Goal: Task Accomplishment & Management: Manage account settings

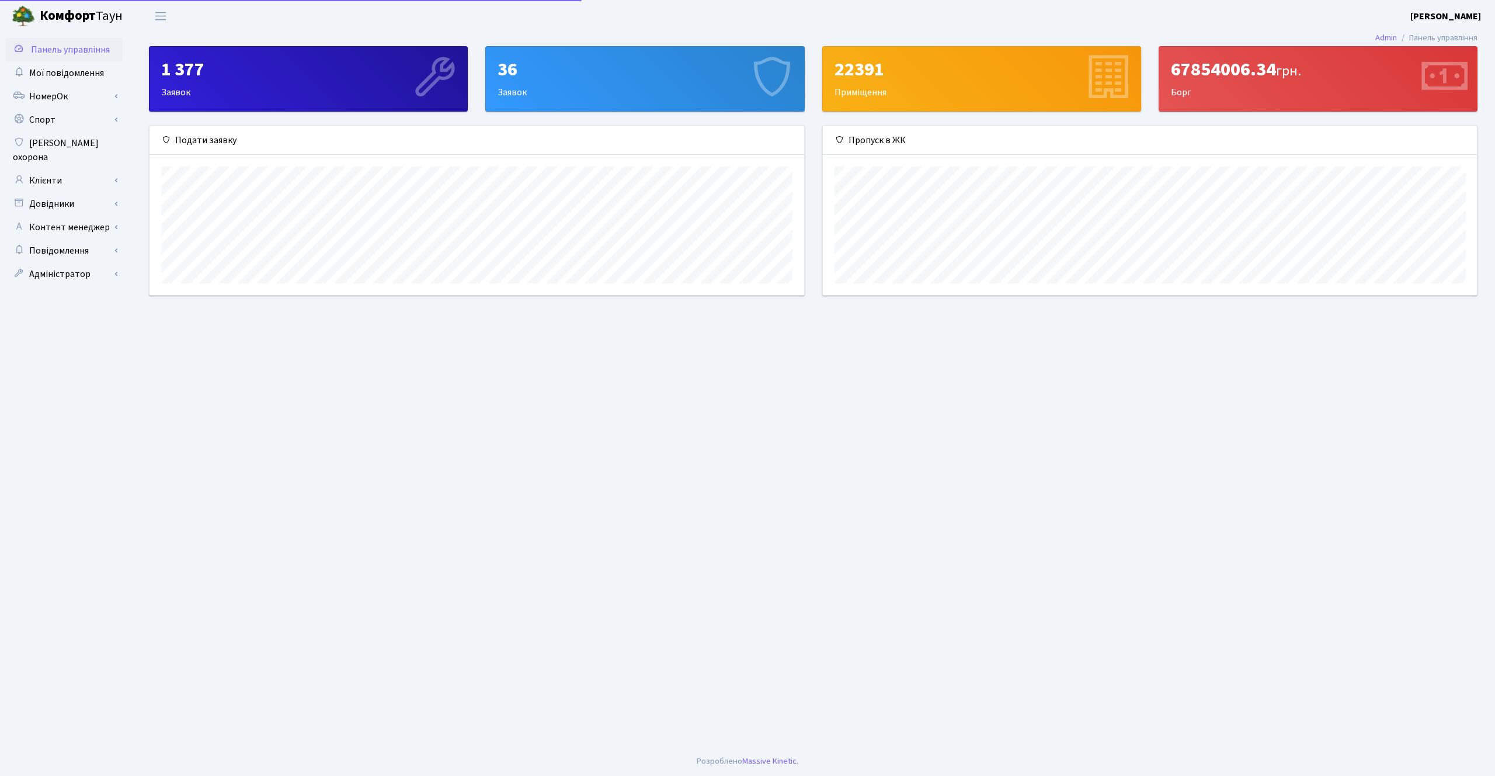
scroll to position [169, 654]
click at [80, 192] on link "Довідники" at bounding box center [64, 203] width 117 height 23
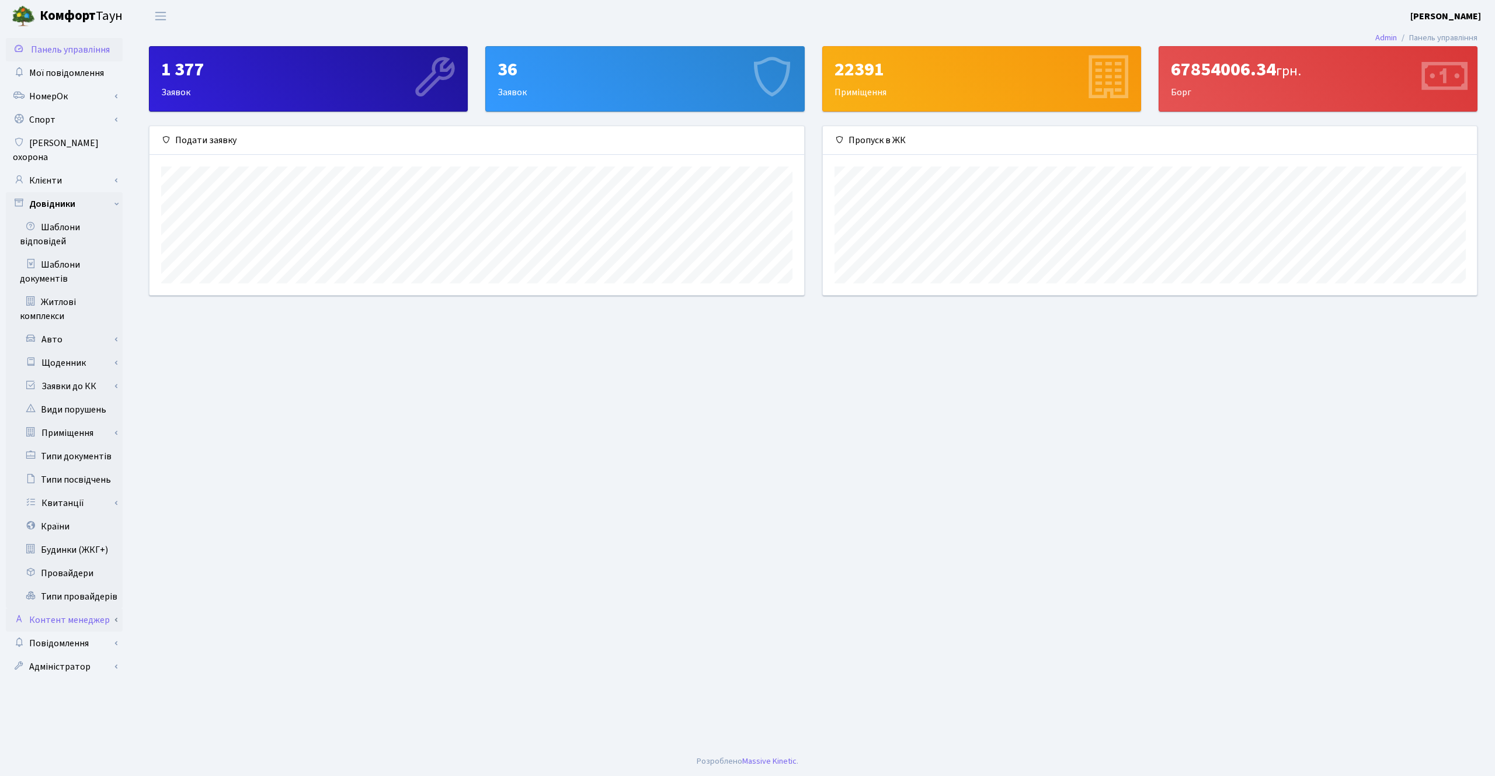
click at [93, 609] on link "Контент менеджер" at bounding box center [64, 619] width 117 height 23
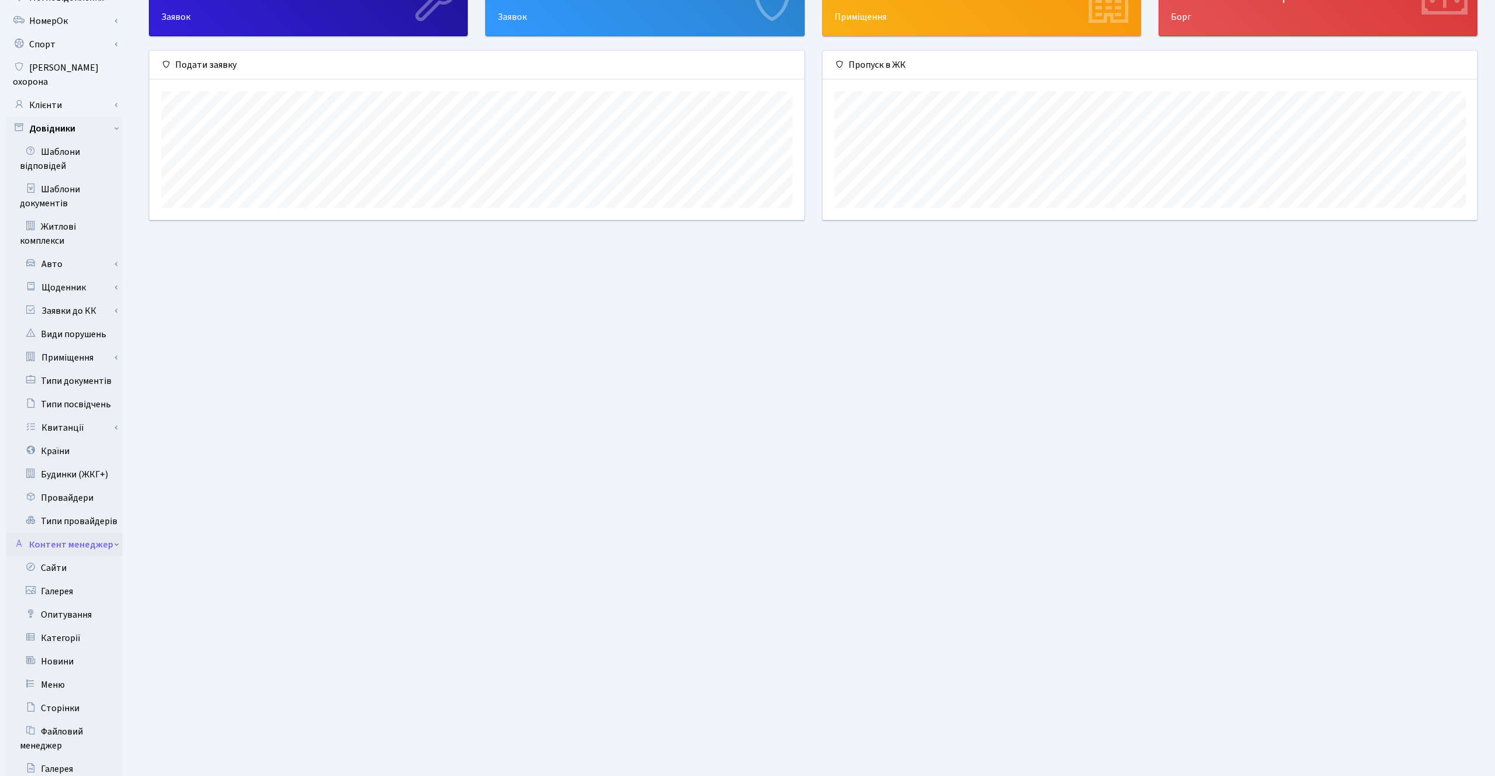
scroll to position [135, 0]
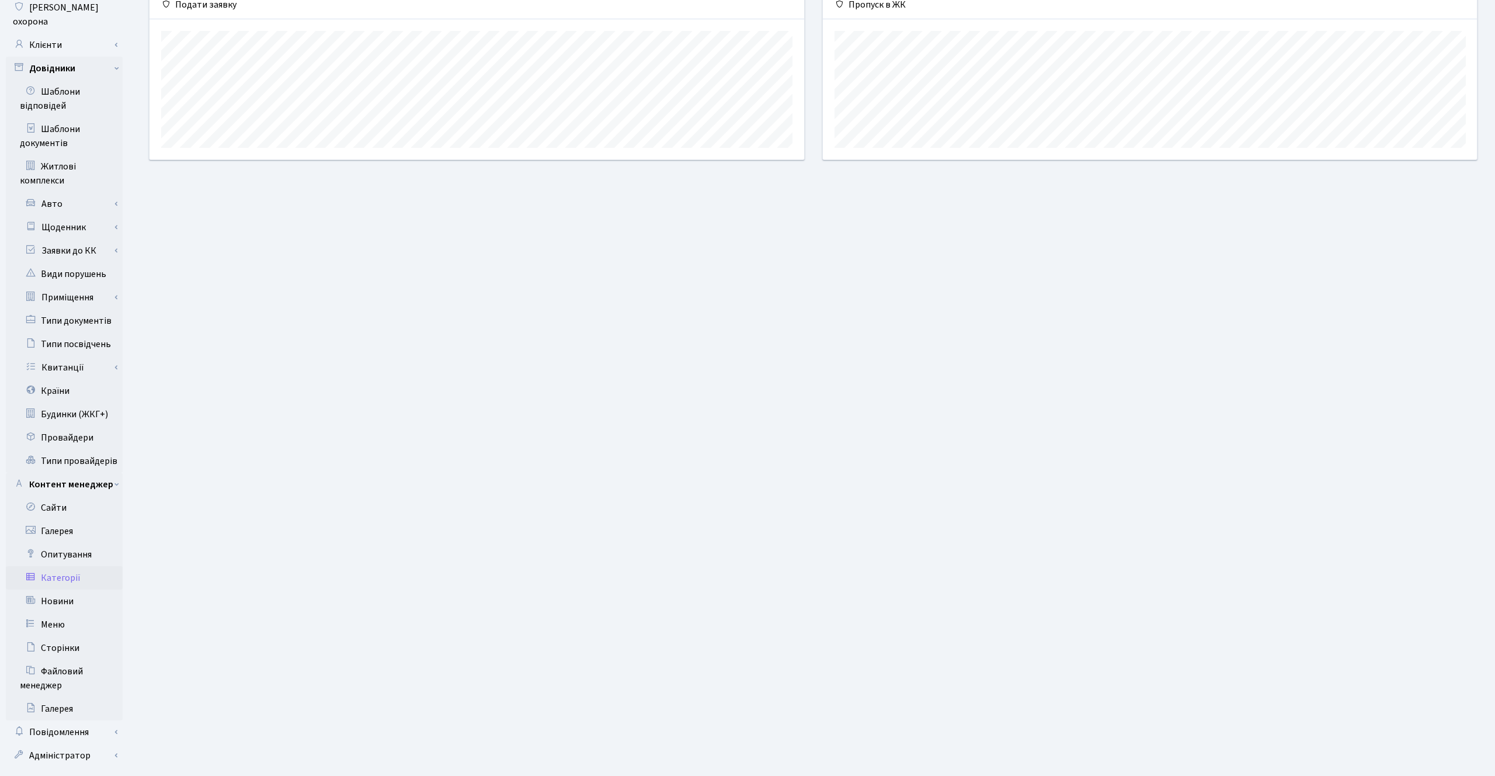
click at [71, 566] on link "Категорії" at bounding box center [64, 577] width 117 height 23
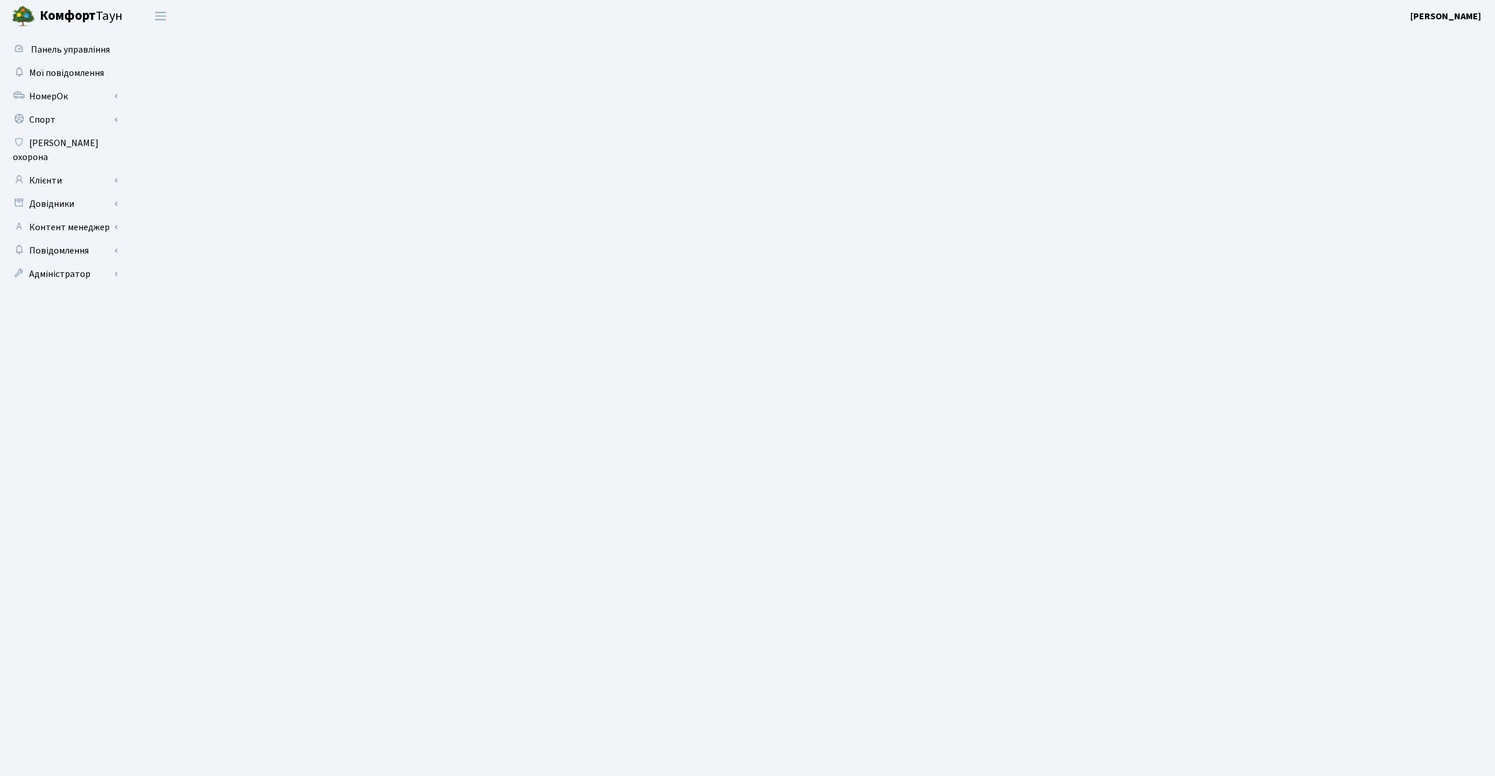
select select "25"
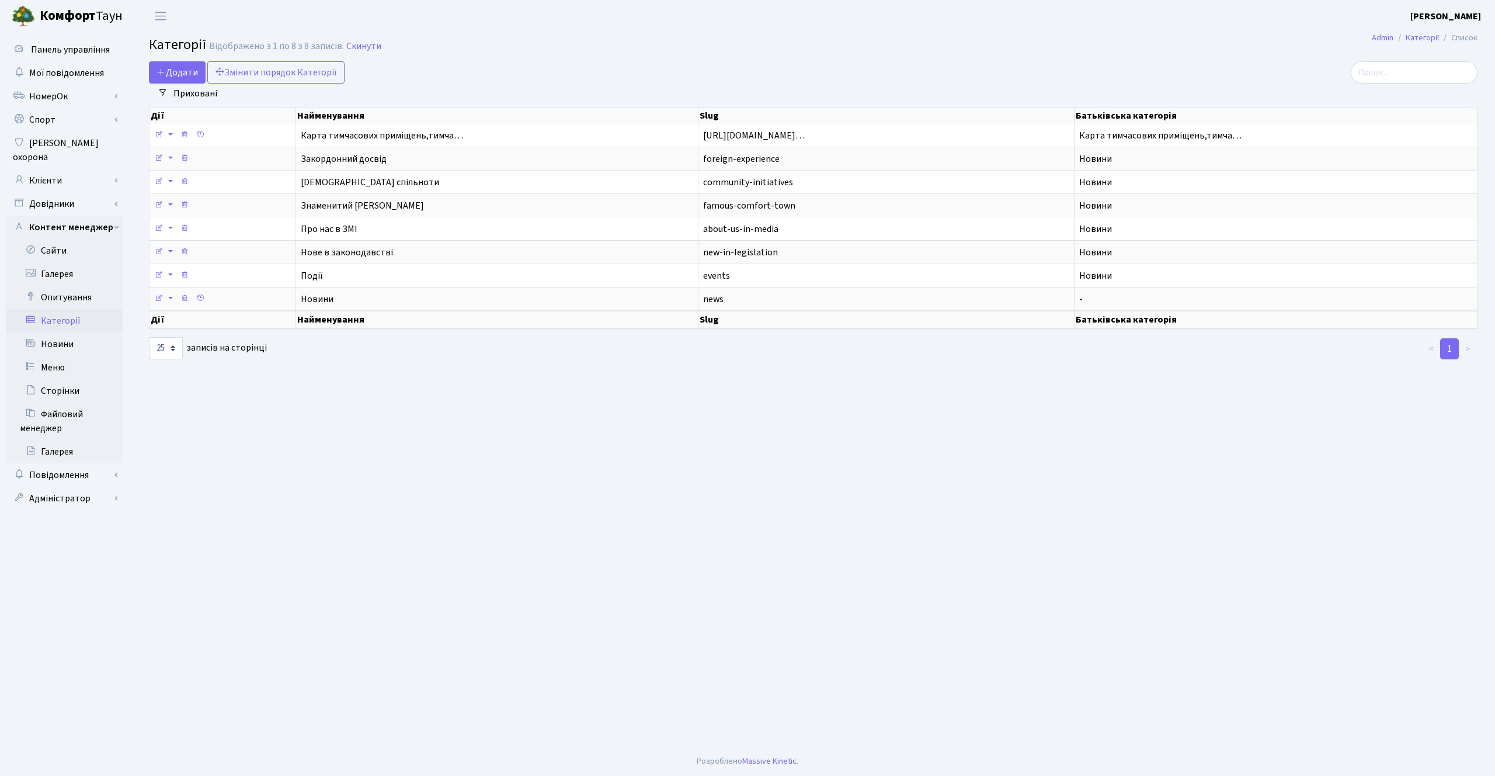
click at [193, 93] on link "Приховані" at bounding box center [195, 94] width 53 height 20
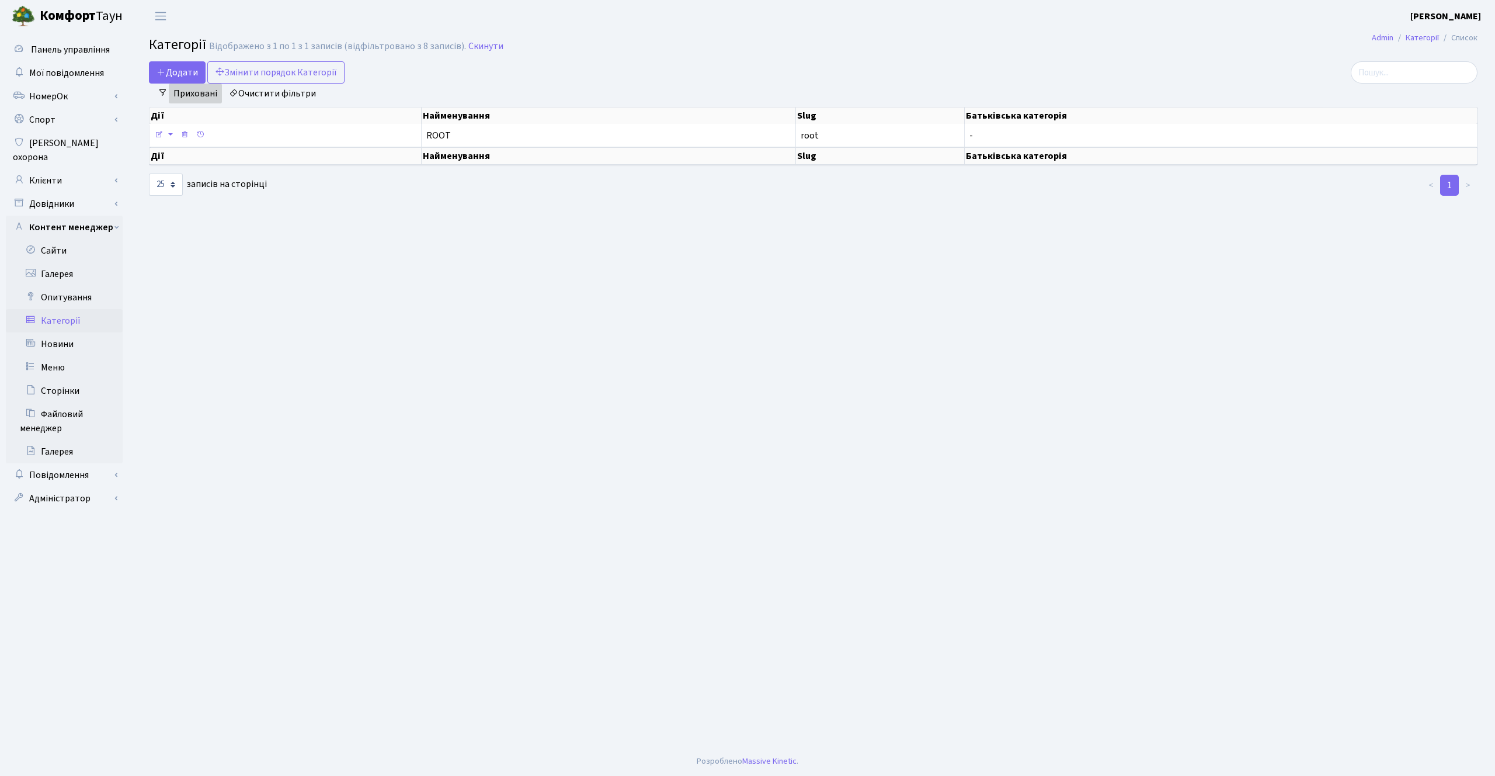
click at [289, 95] on link "Очистити фільтри" at bounding box center [272, 94] width 96 height 20
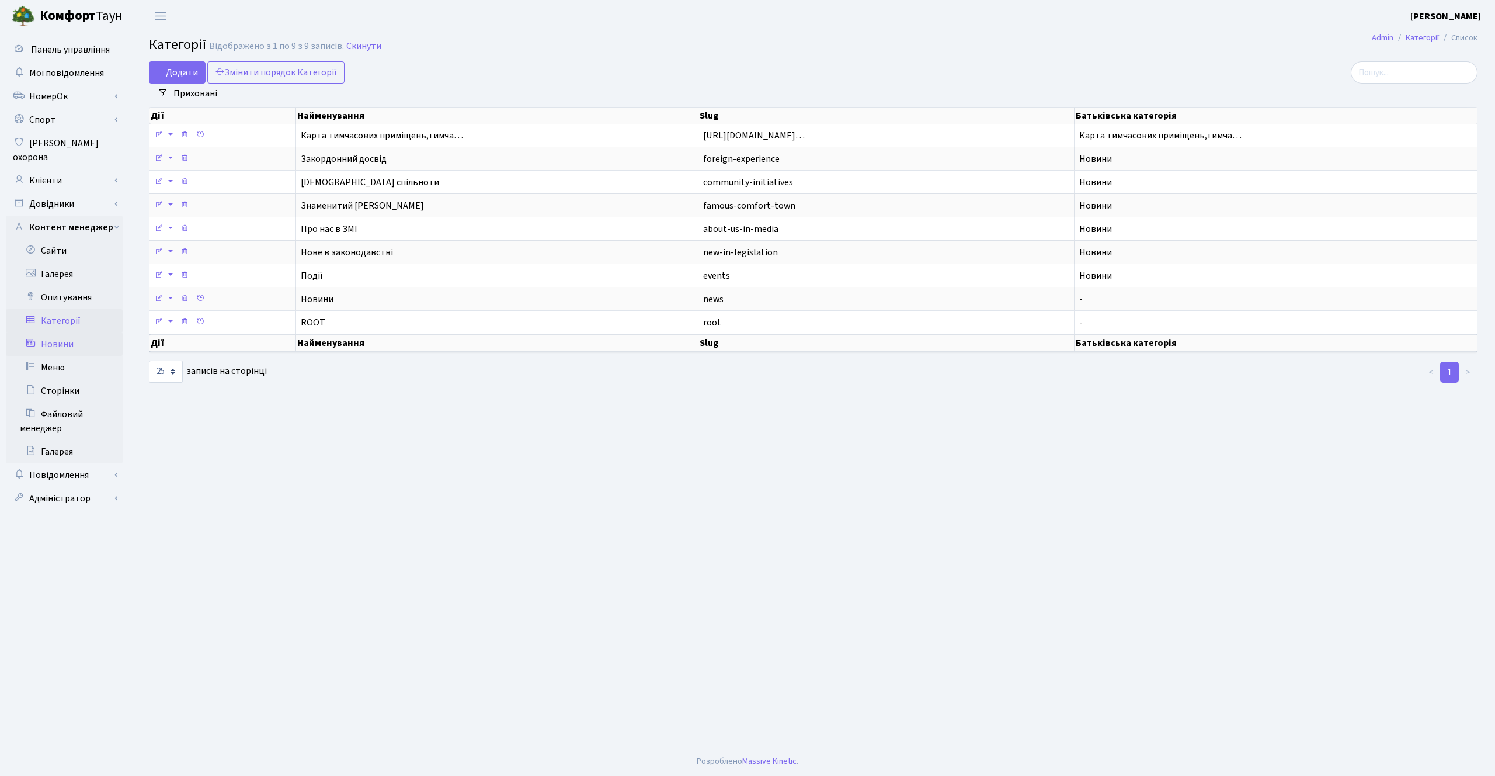
click at [67, 332] on link "Новини" at bounding box center [64, 343] width 117 height 23
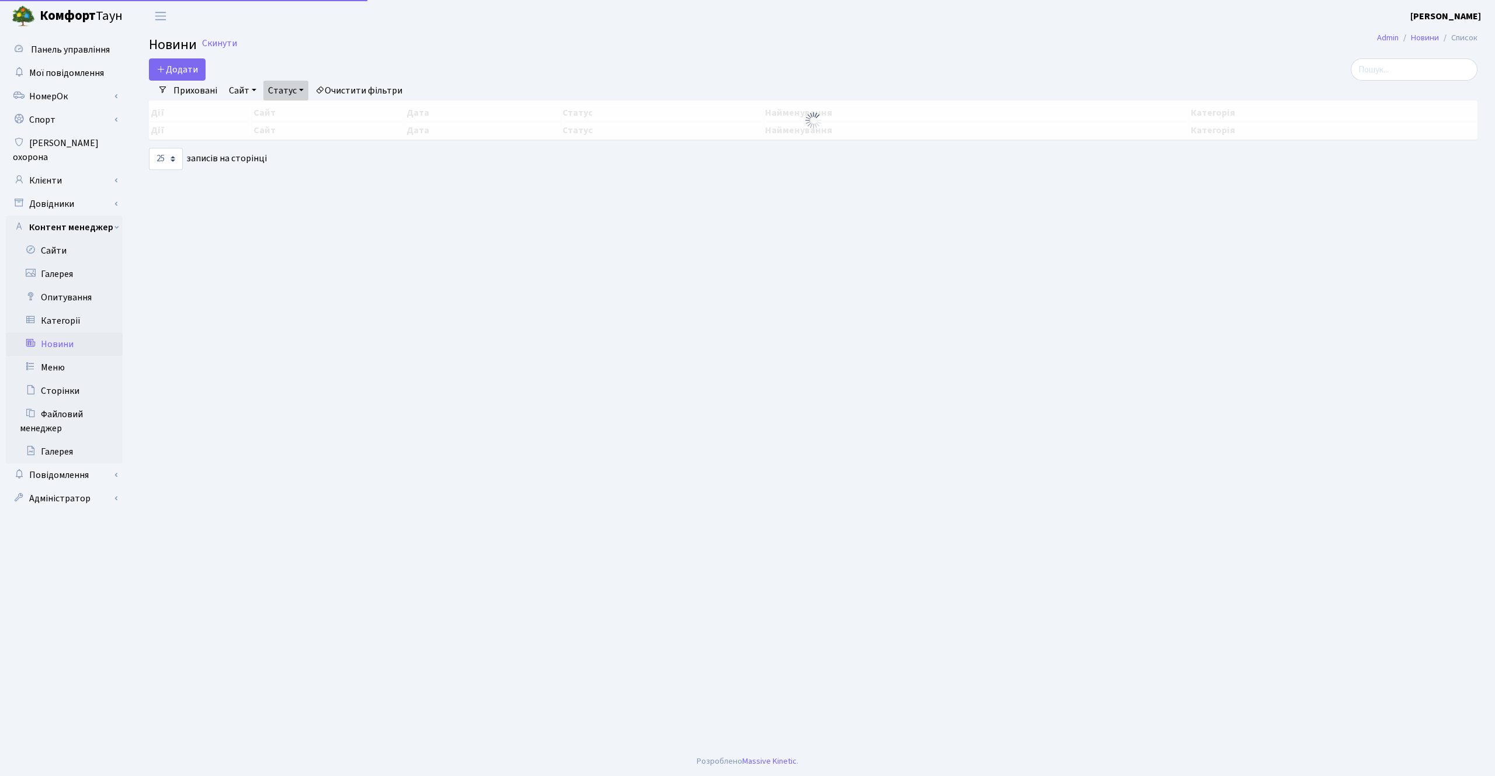
select select "25"
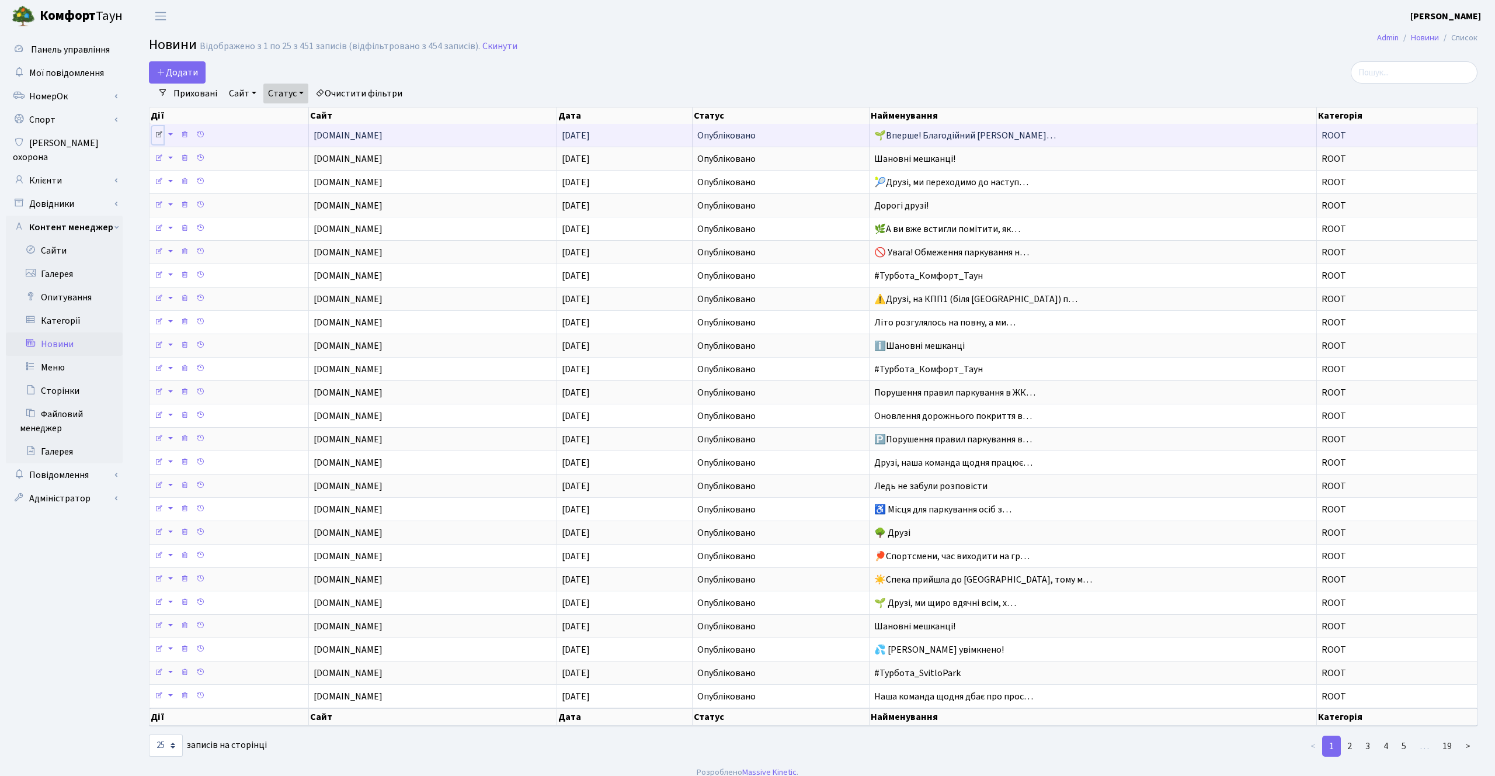
click at [159, 132] on icon at bounding box center [159, 134] width 8 height 8
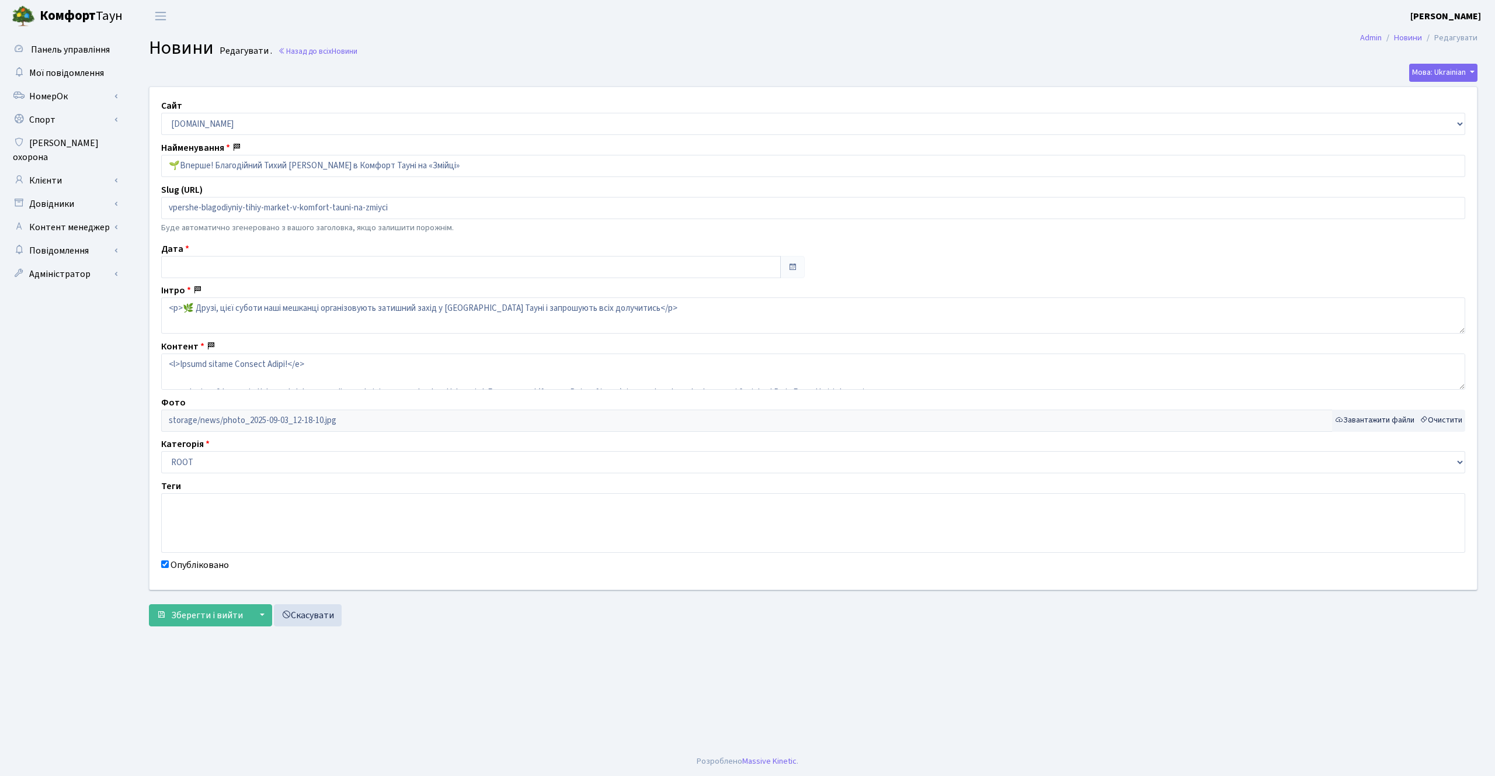
type input "[DATE]"
checkbox input "true"
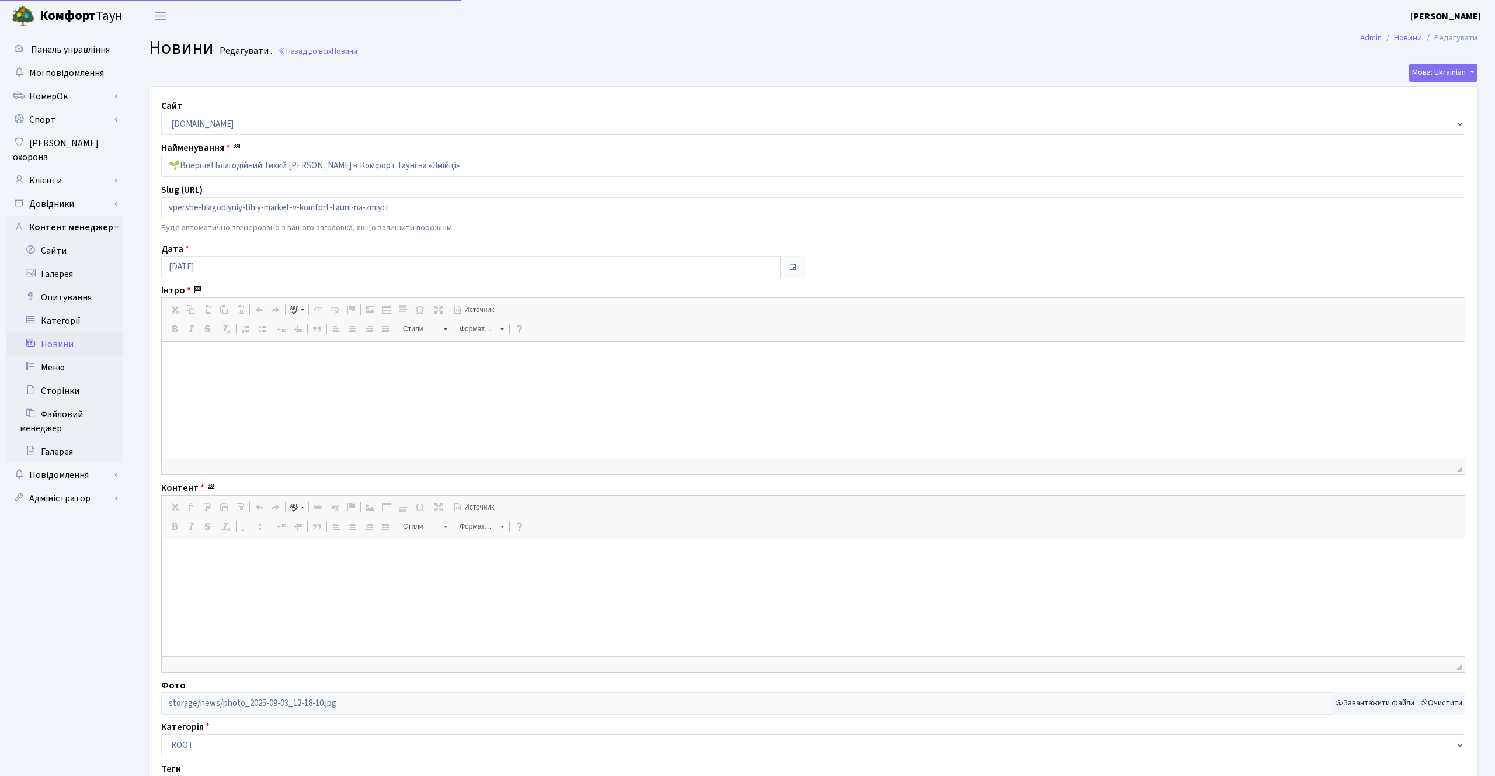
click at [214, 460] on span "◢ Путь элементов" at bounding box center [813, 466] width 1303 height 16
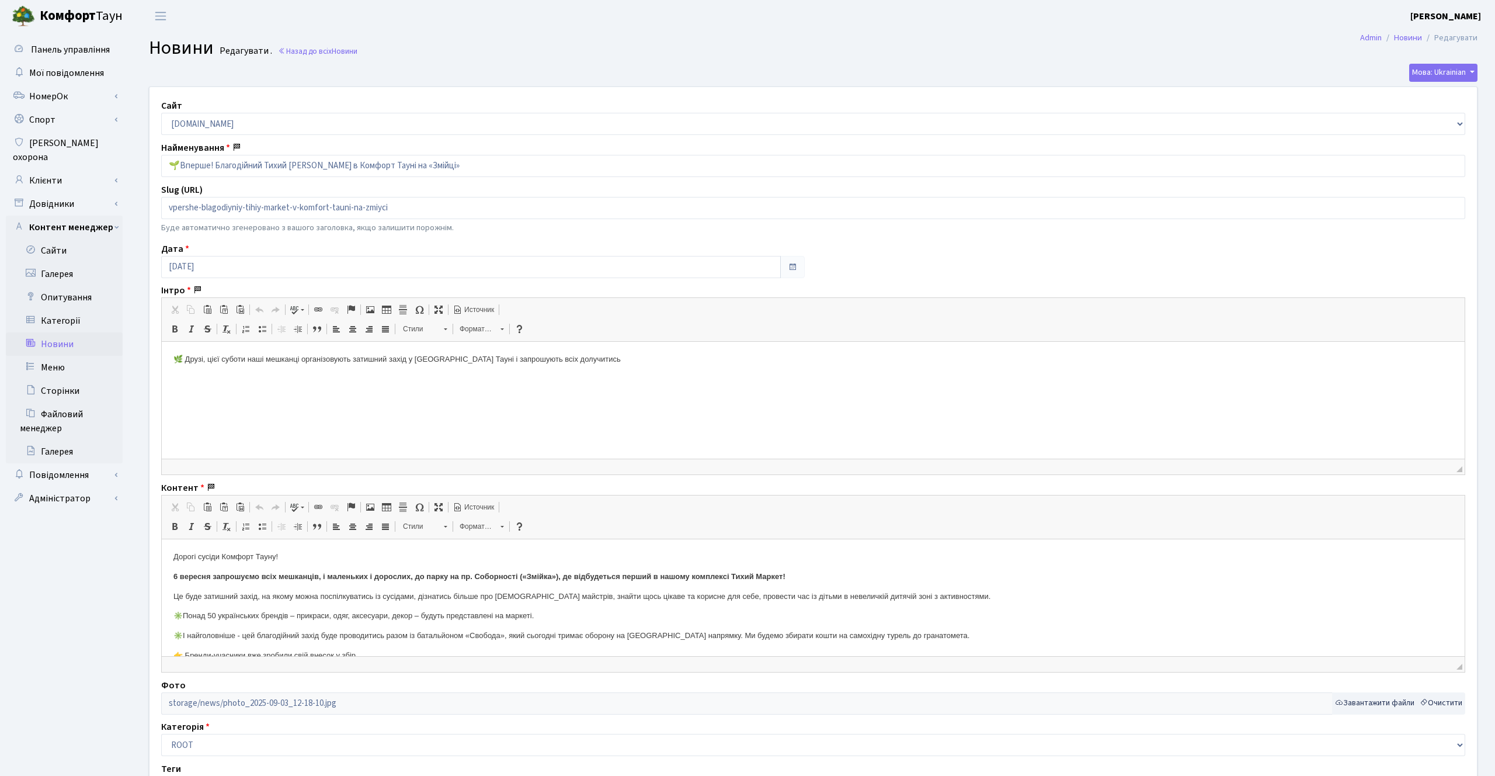
scroll to position [131, 0]
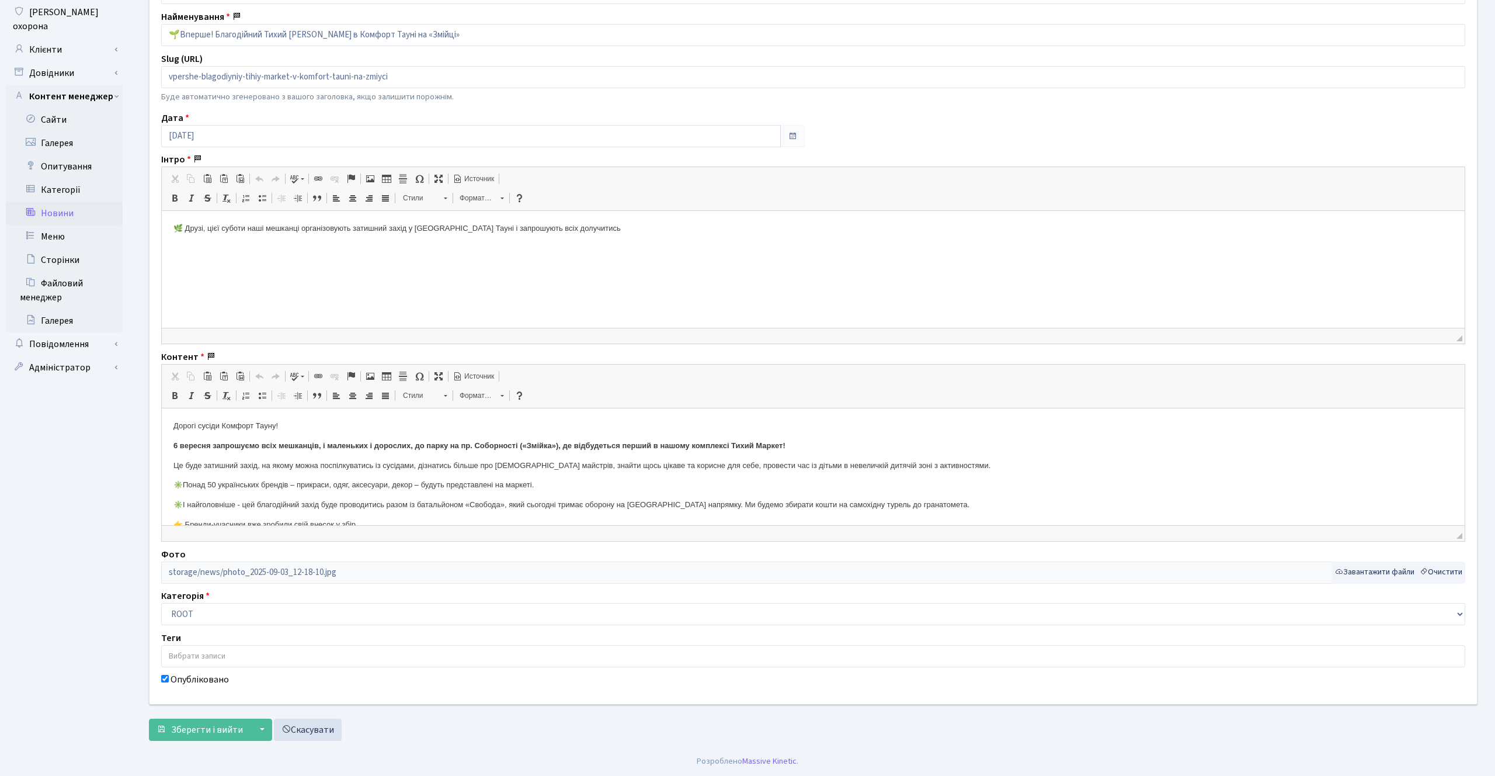
click at [194, 625] on div "Сайт comfort-town.com.ua svitlopark.com.ua white-lines.com.ua dibrova-park.com.…" at bounding box center [813, 330] width 1345 height 748
click at [194, 616] on select "ROOT Новини Події Нове в законодавстві Про нас в ЗМІ Знаменитий Комфорт Таун Ін…" at bounding box center [813, 614] width 1304 height 22
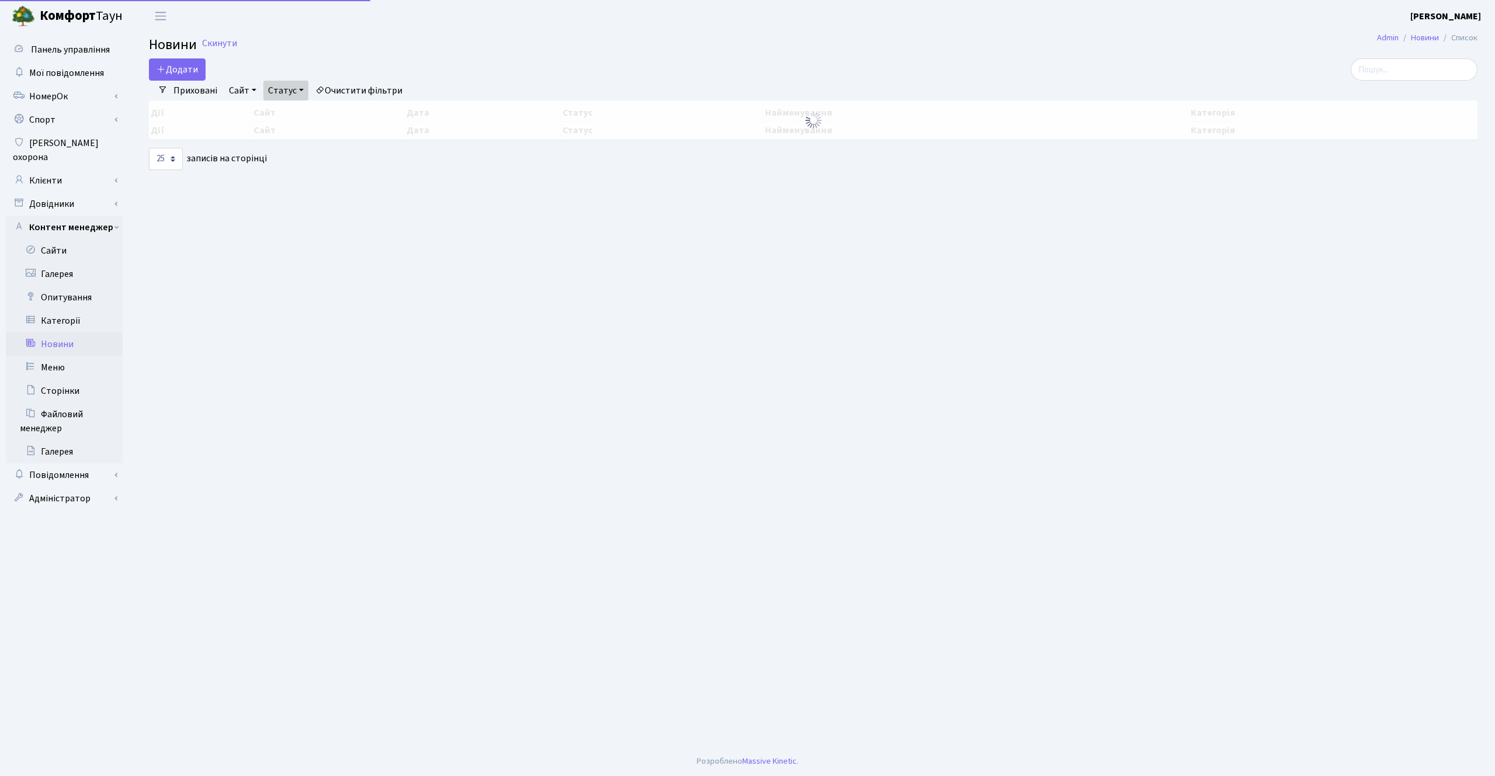
select select "25"
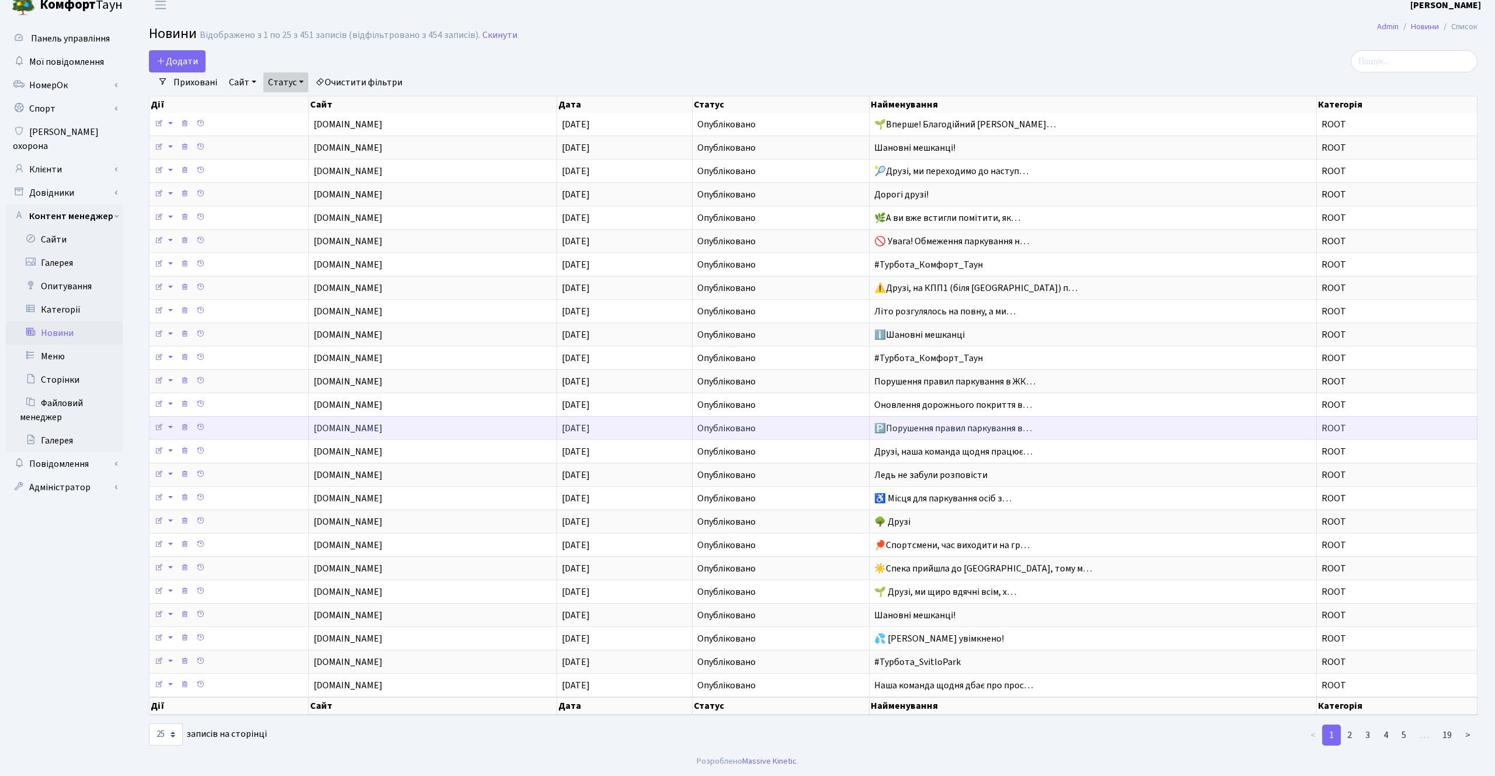
scroll to position [2, 0]
drag, startPoint x: 313, startPoint y: 428, endPoint x: 401, endPoint y: 430, distance: 88.2
click at [401, 430] on span "[DOMAIN_NAME]" at bounding box center [433, 427] width 238 height 9
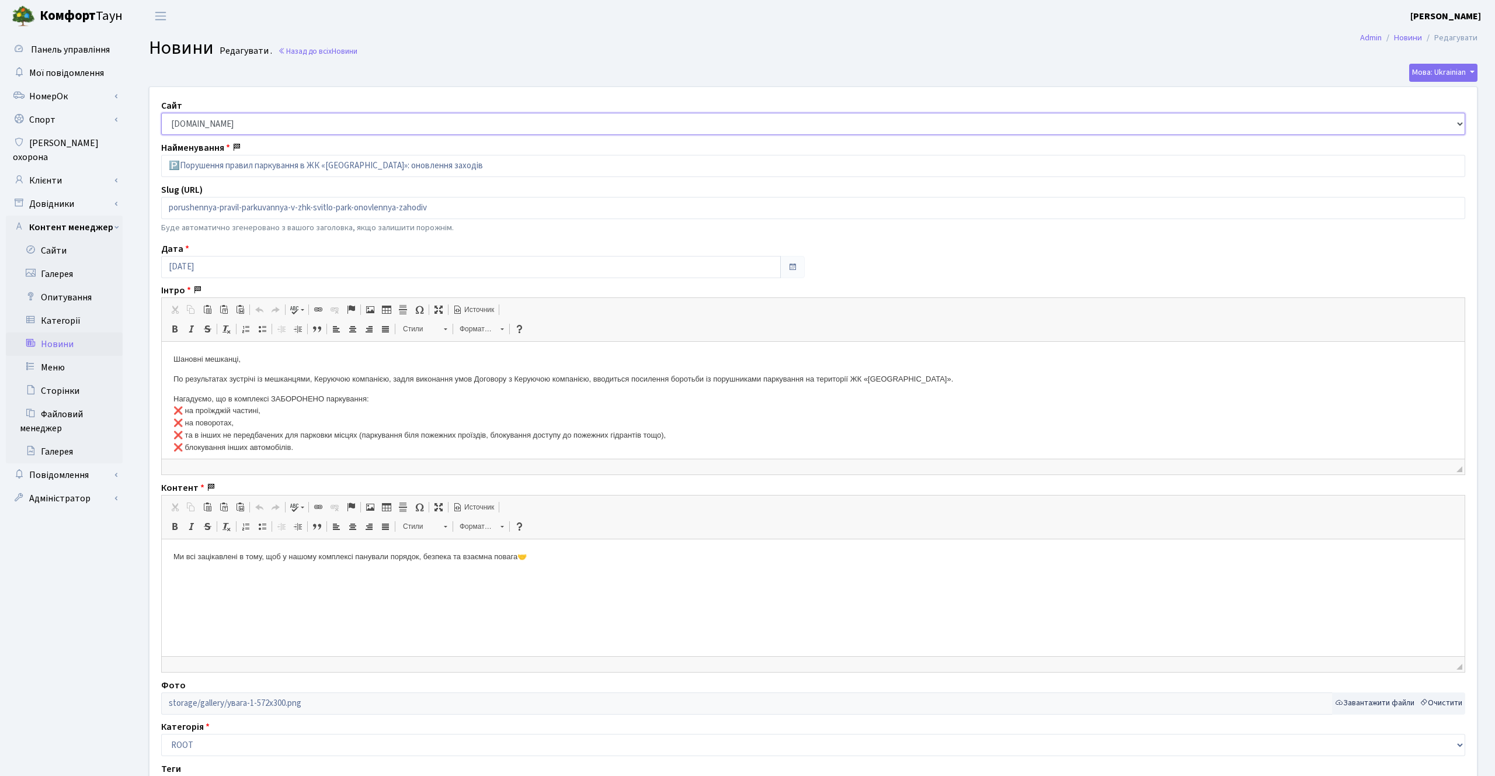
click at [238, 119] on select "[DOMAIN_NAME] [DOMAIN_NAME] [DOMAIN_NAME] [DOMAIN_NAME]" at bounding box center [813, 124] width 1304 height 22
click at [161, 113] on select "comfort-town.com.ua svitlopark.com.ua white-lines.com.ua dibrova-park.com.ua" at bounding box center [813, 124] width 1304 height 22
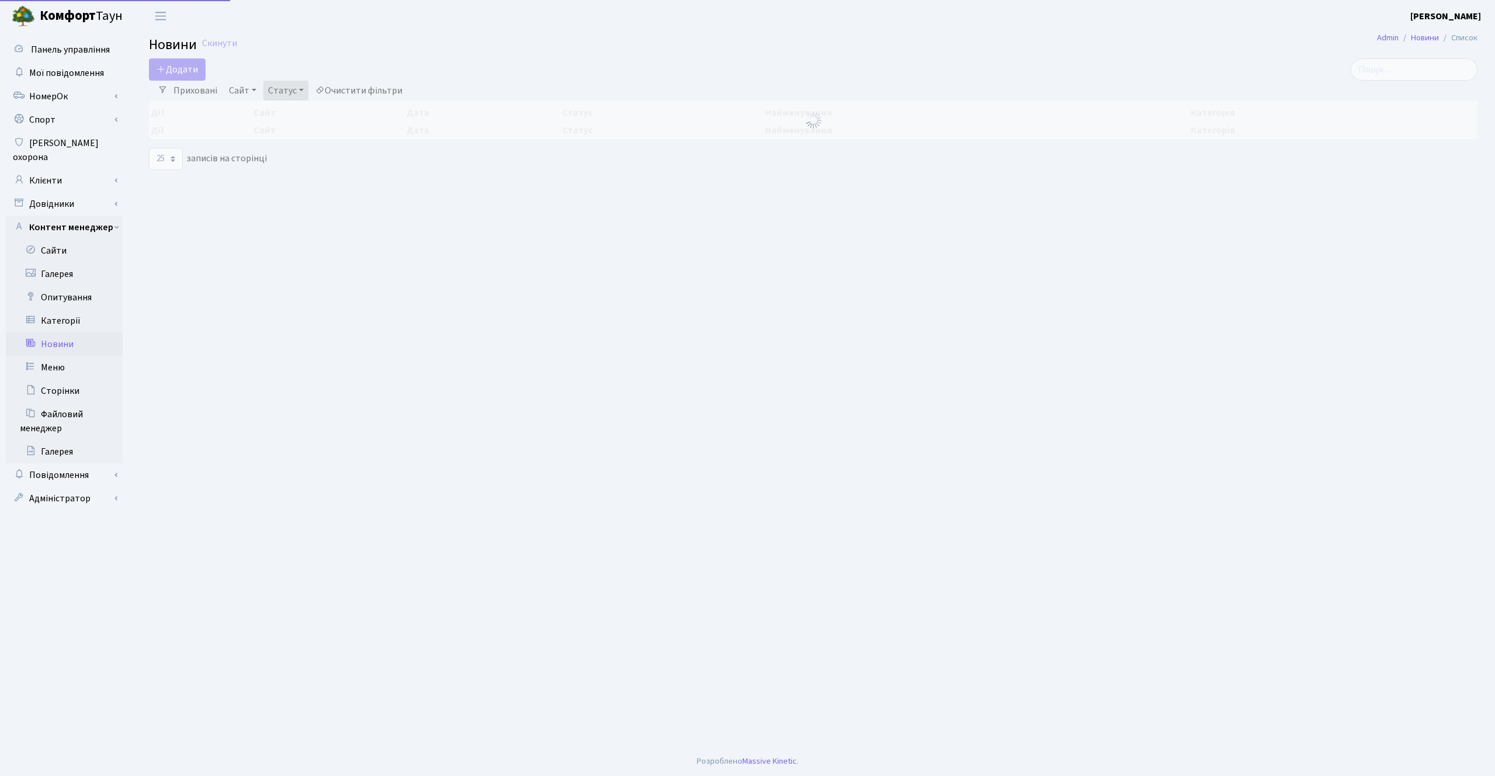
select select "25"
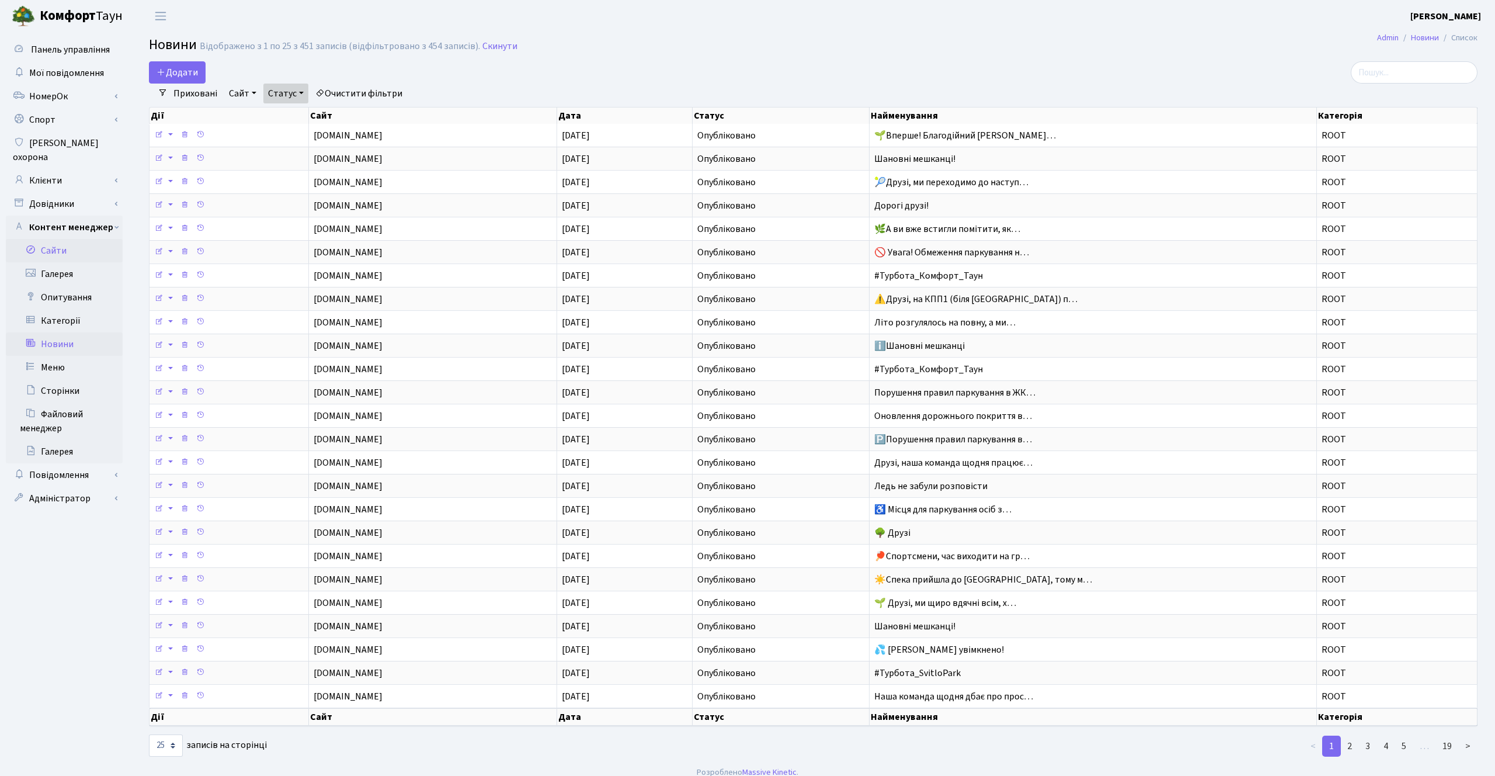
click at [75, 239] on link "Сайти" at bounding box center [64, 250] width 117 height 23
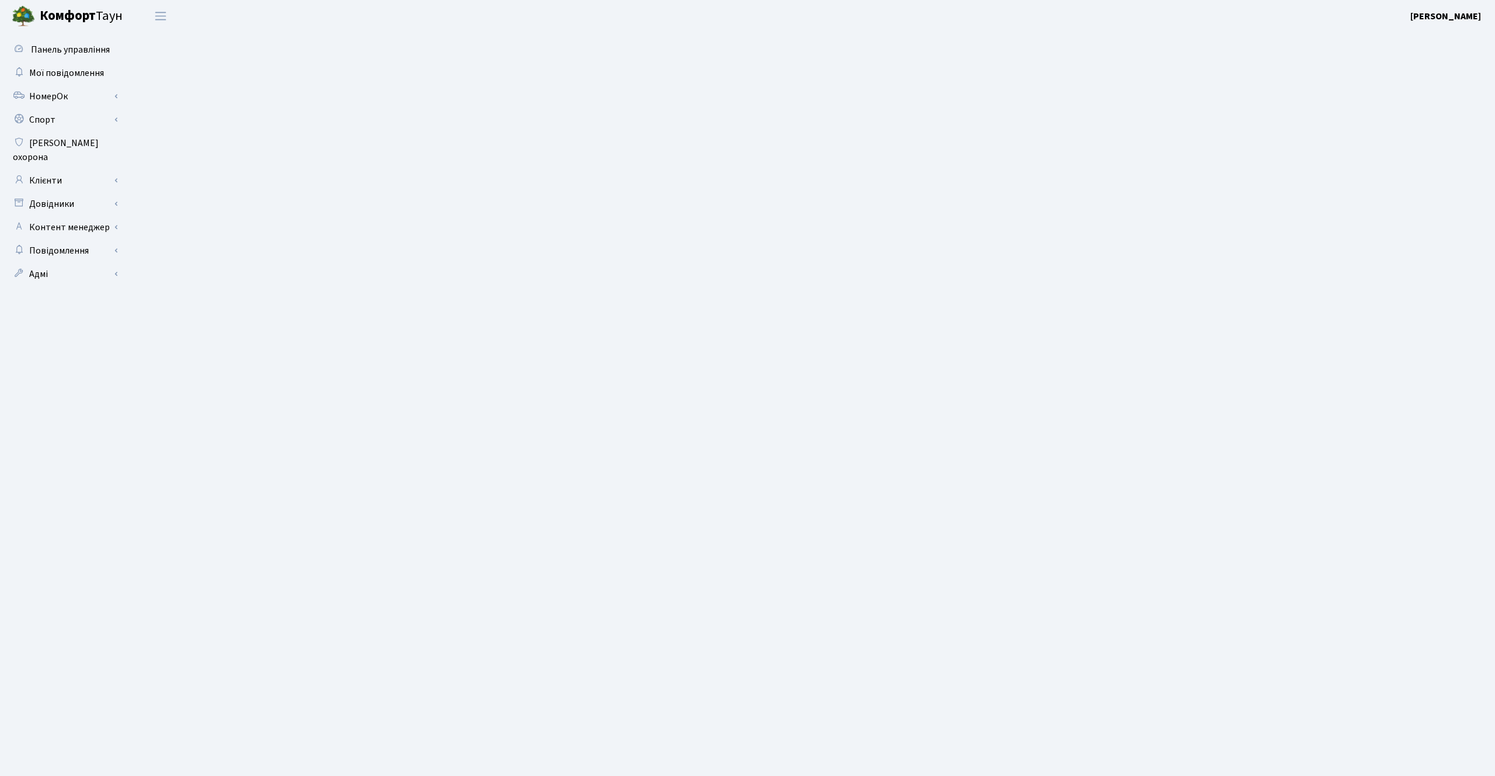
select select "25"
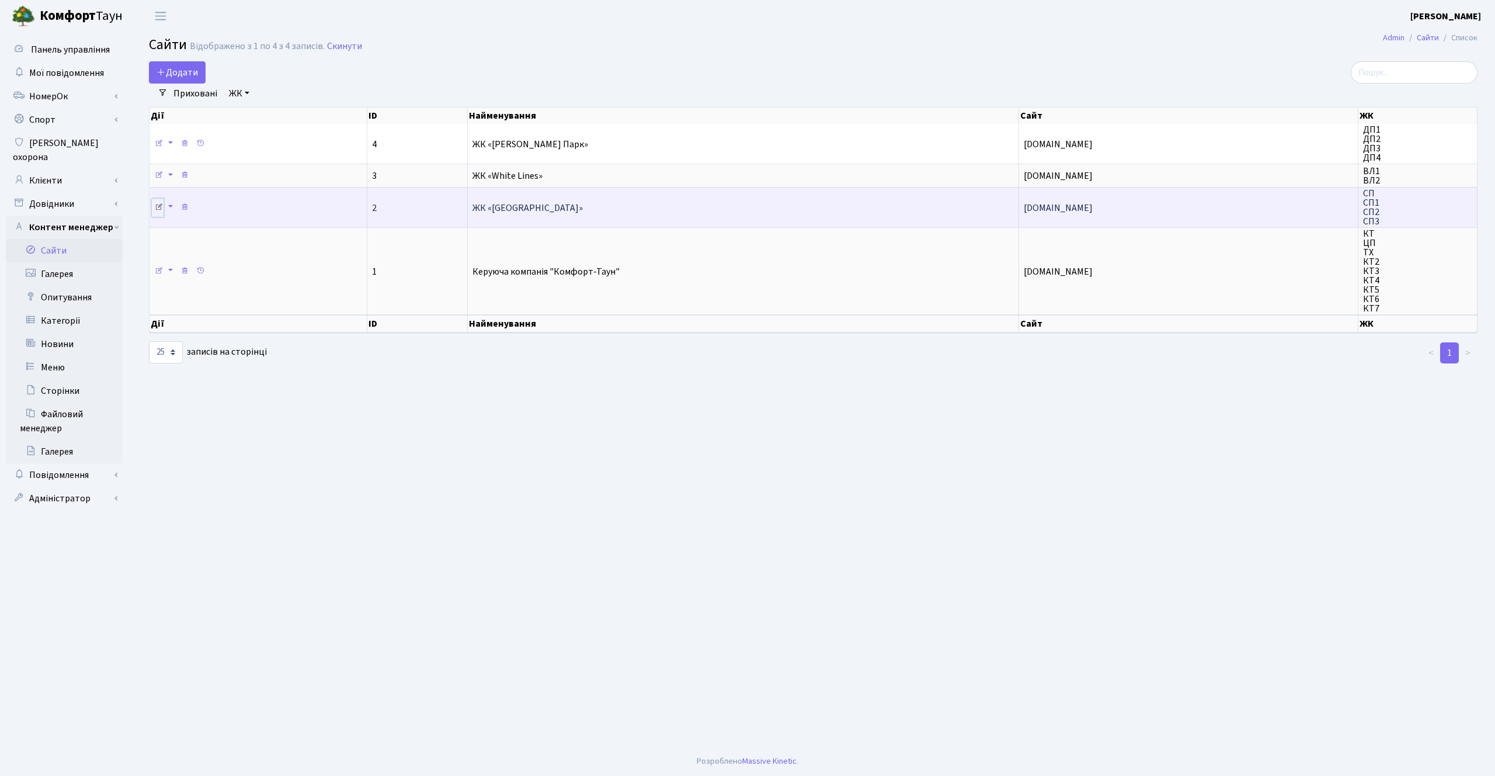
click at [158, 207] on icon at bounding box center [159, 207] width 8 height 8
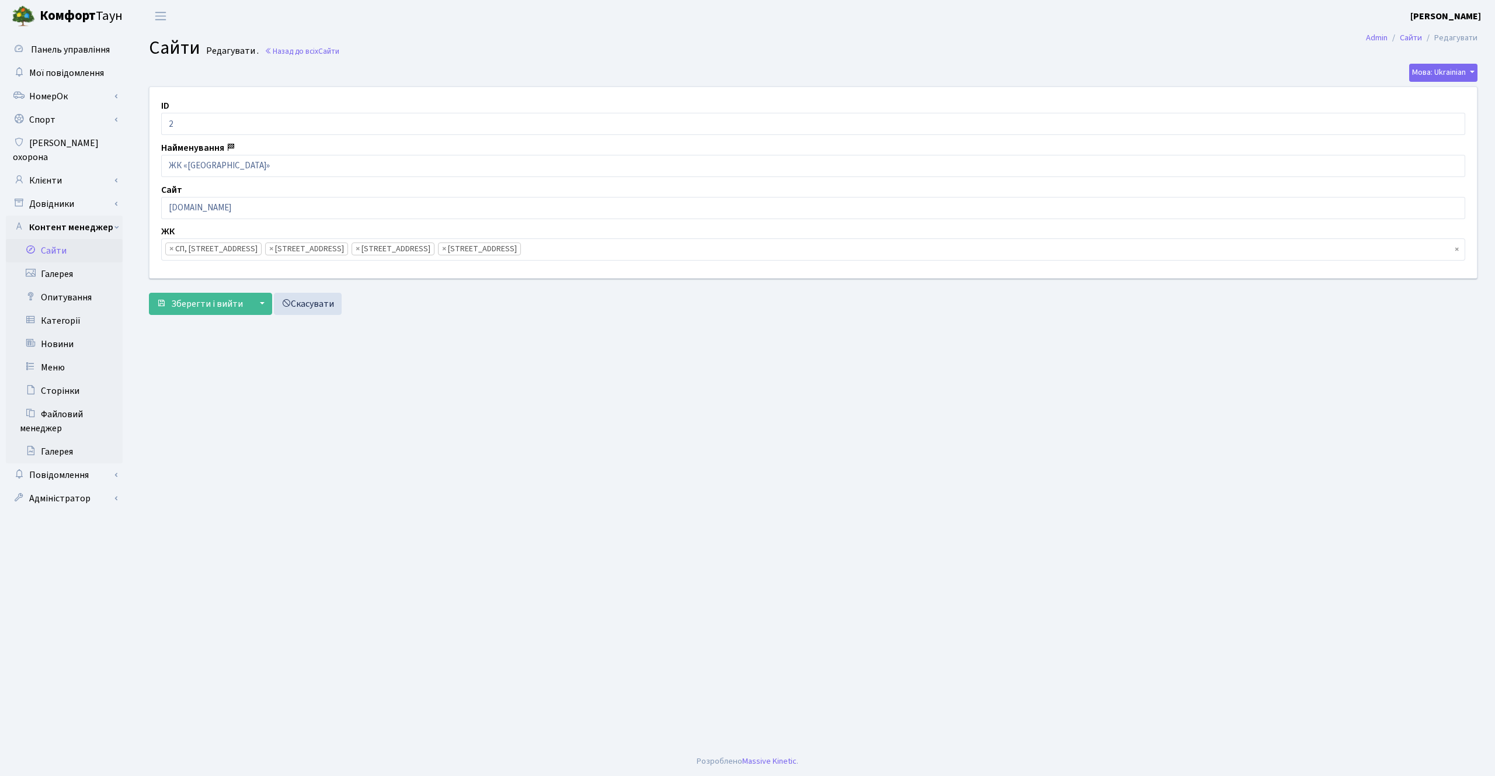
scroll to position [75, 0]
click at [322, 48] on span "Сайти" at bounding box center [328, 51] width 21 height 11
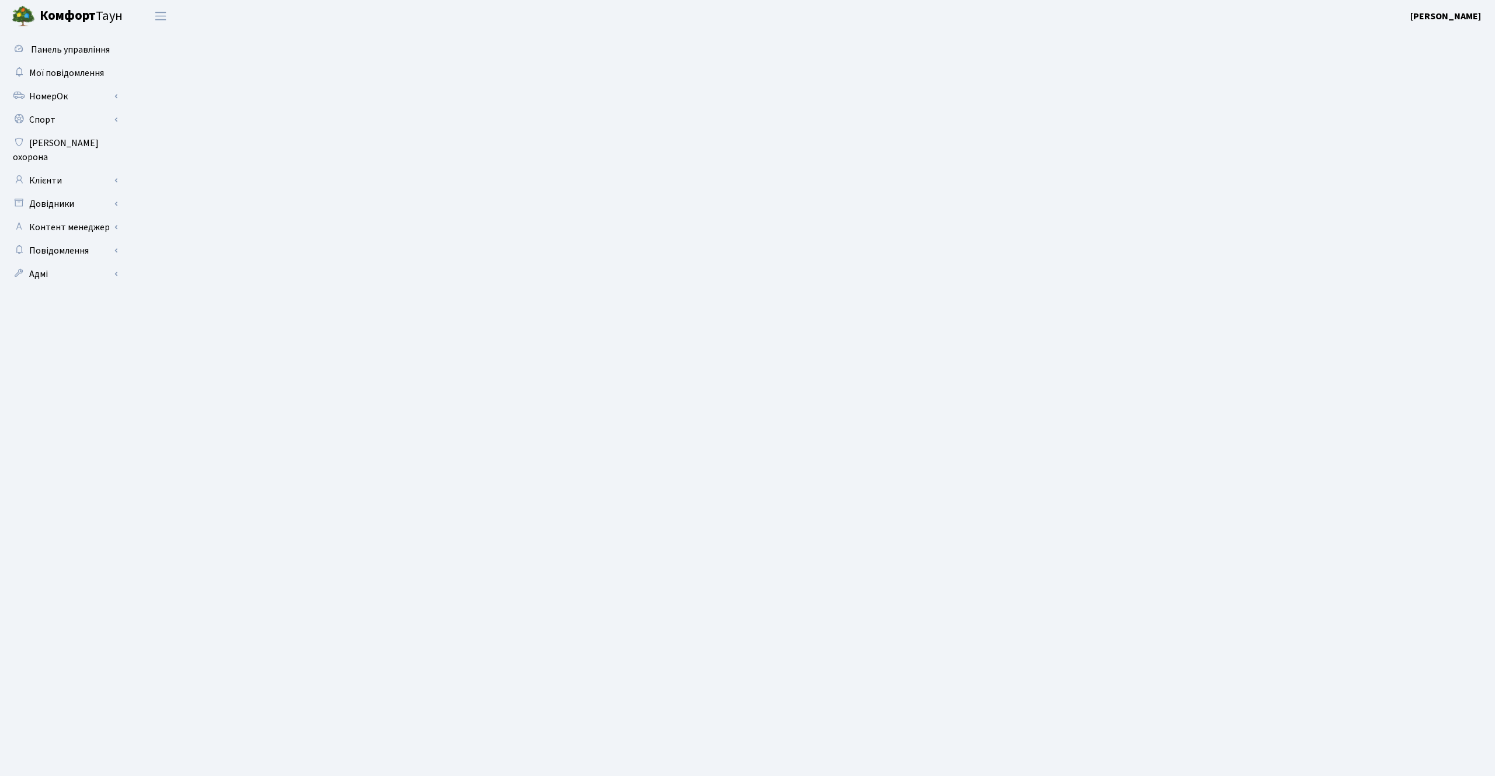
select select "25"
